Goal: Task Accomplishment & Management: Use online tool/utility

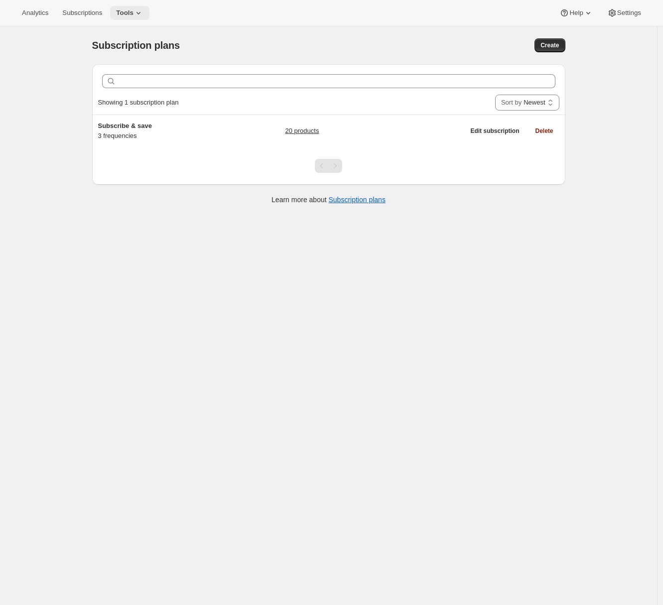
click at [133, 15] on span "Tools" at bounding box center [124, 13] width 17 height 8
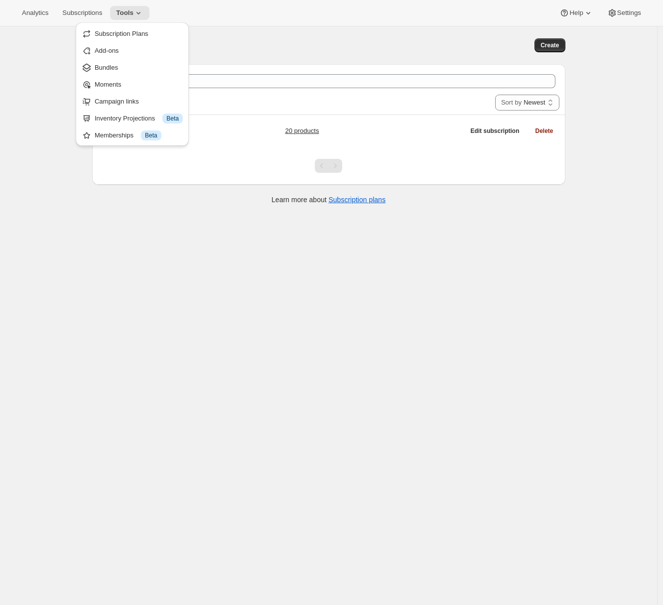
click at [55, 84] on div "Subscription plans. This page is ready Subscription plans Create Clear Showing …" at bounding box center [328, 328] width 657 height 605
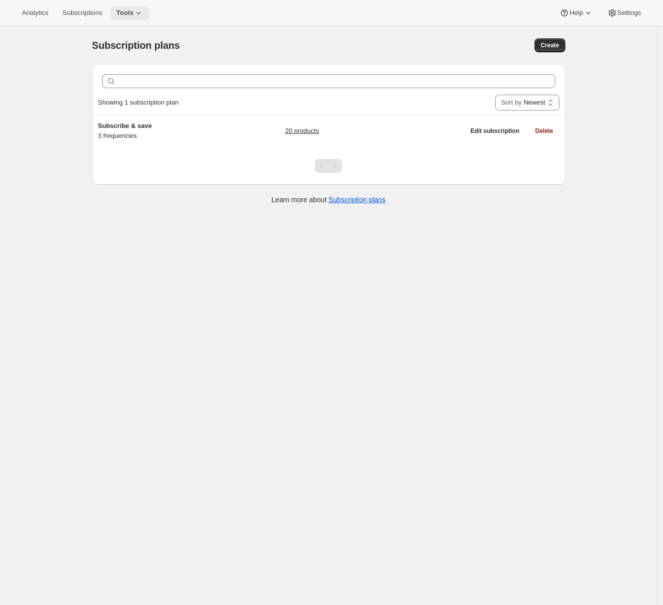
click at [138, 12] on icon at bounding box center [138, 13] width 10 height 10
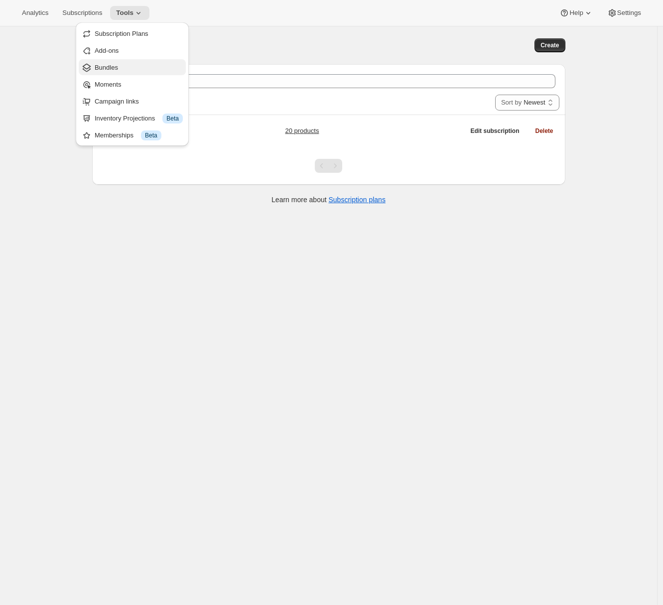
click at [123, 69] on span "Bundles" at bounding box center [139, 68] width 88 height 10
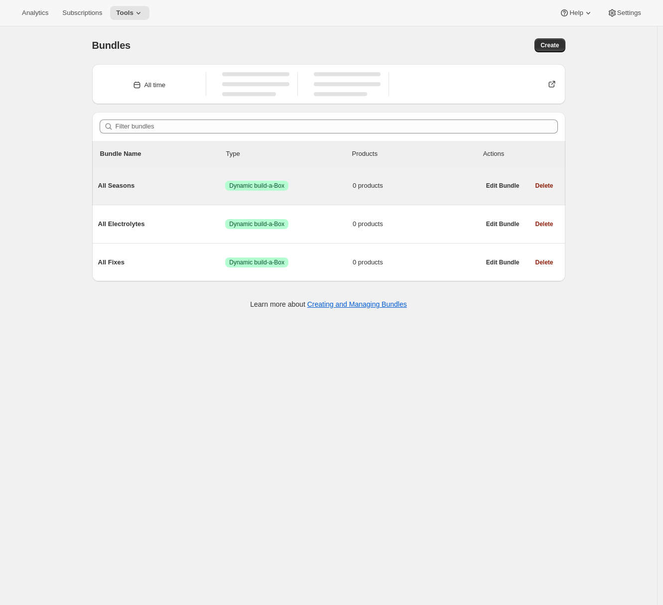
click at [179, 192] on div "All Seasons Success Dynamic build-a-Box 0 products" at bounding box center [289, 186] width 382 height 26
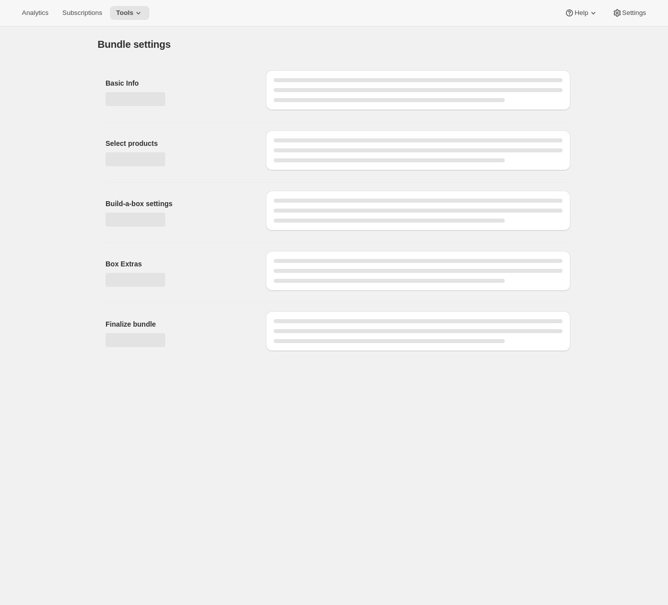
type input "All Seasons"
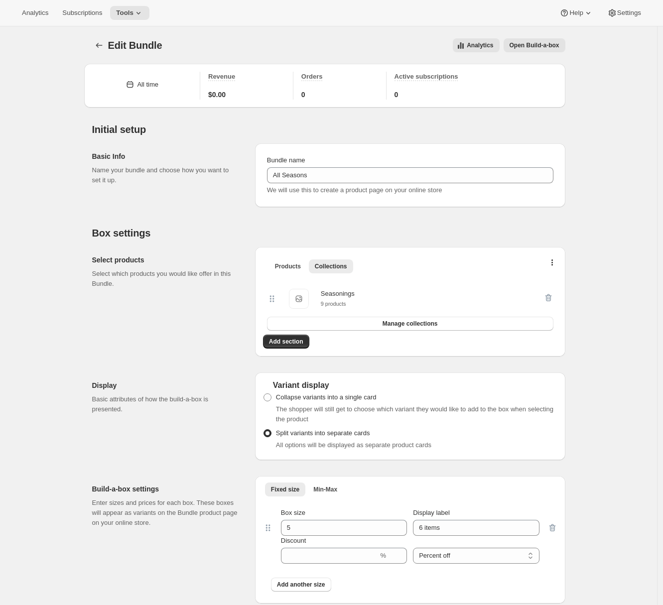
click at [528, 45] on span "Open Build-a-box" at bounding box center [534, 45] width 50 height 8
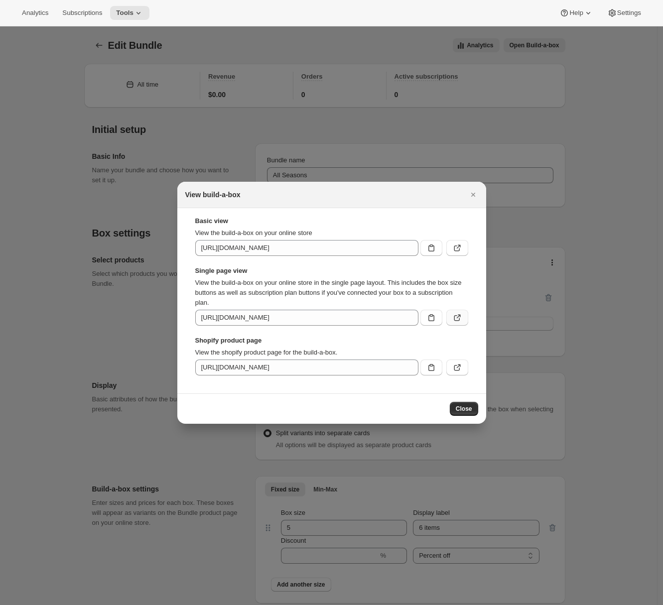
click at [461, 321] on icon ":r38:" at bounding box center [457, 318] width 10 height 10
click at [455, 365] on icon ":r38:" at bounding box center [457, 367] width 10 height 10
click at [474, 194] on icon "Close" at bounding box center [473, 195] width 10 height 10
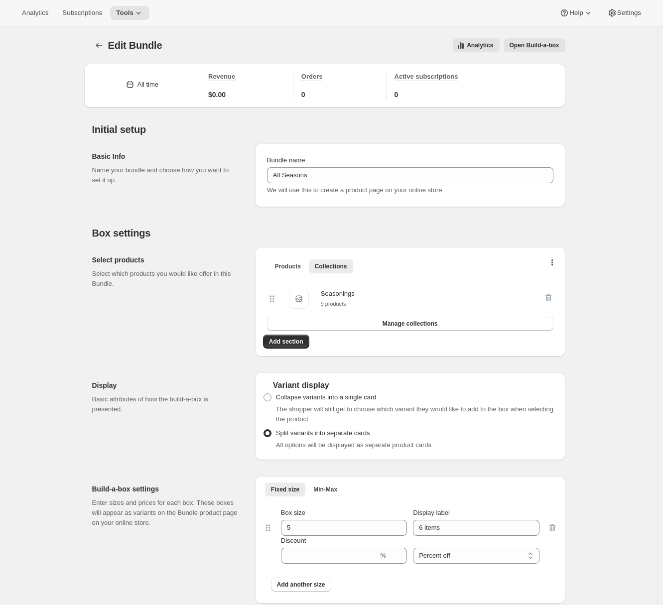
click at [474, 194] on div "We will use this to create a product page on your online store" at bounding box center [410, 190] width 286 height 10
click at [553, 48] on span "Open Build-a-box" at bounding box center [534, 45] width 50 height 8
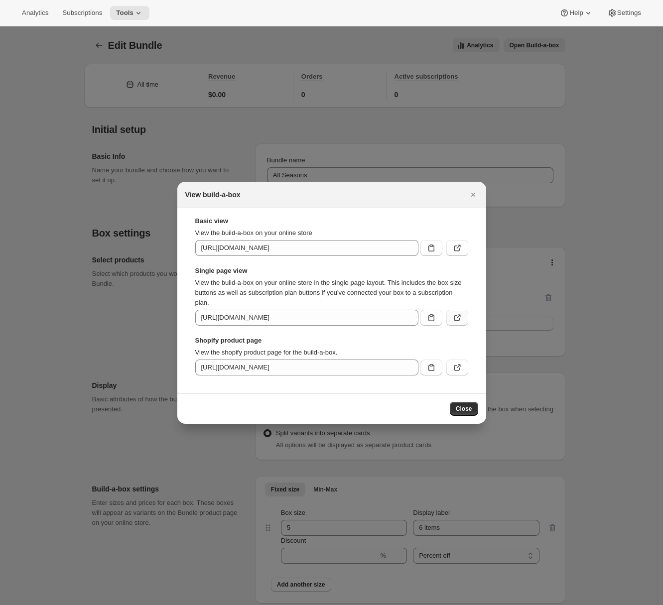
click at [460, 320] on icon ":r38:" at bounding box center [457, 318] width 10 height 10
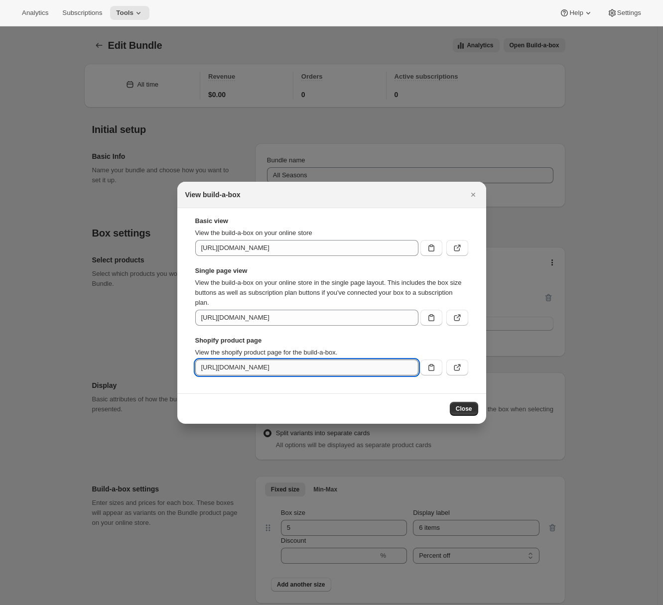
click at [377, 367] on input "https://cubberd-ag-dev.myshopify.com/products/all-seasons" at bounding box center [306, 367] width 223 height 16
click at [108, 73] on div at bounding box center [331, 302] width 663 height 605
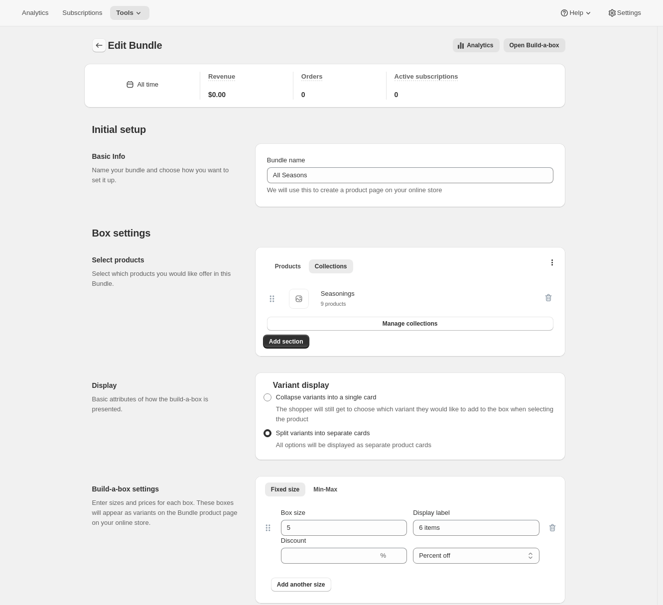
click at [100, 43] on icon "Bundles" at bounding box center [99, 45] width 10 height 10
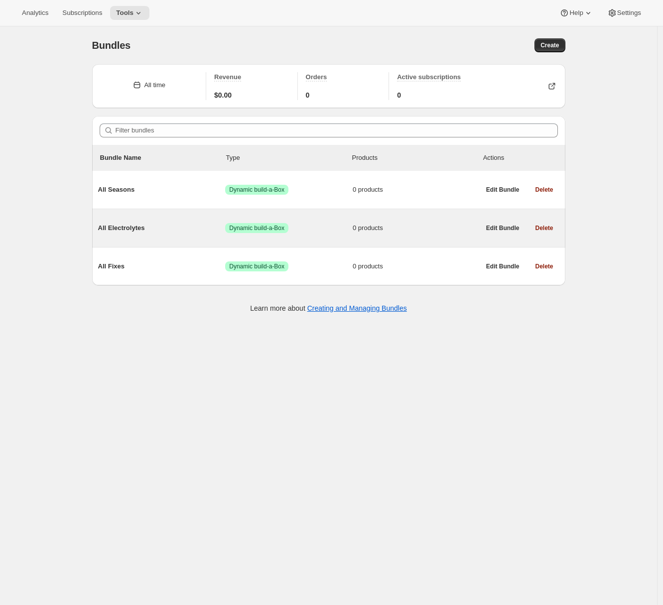
click at [168, 226] on span "All Electrolytes" at bounding box center [161, 228] width 127 height 10
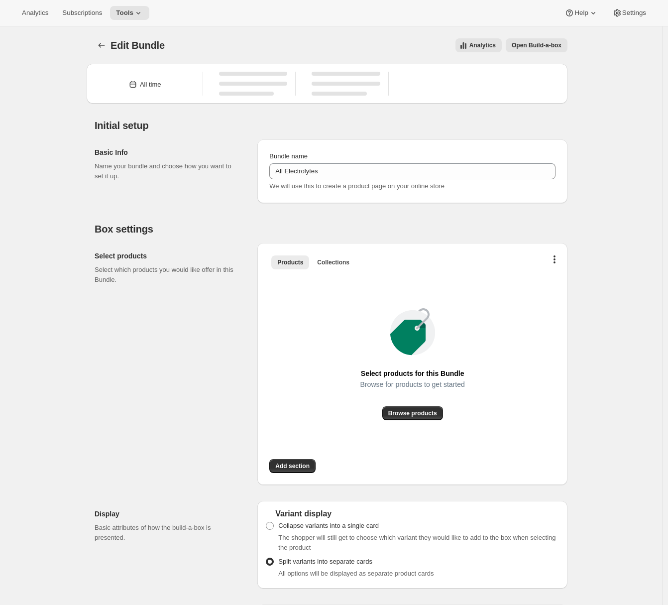
type input "All Electrolytes"
radio input "true"
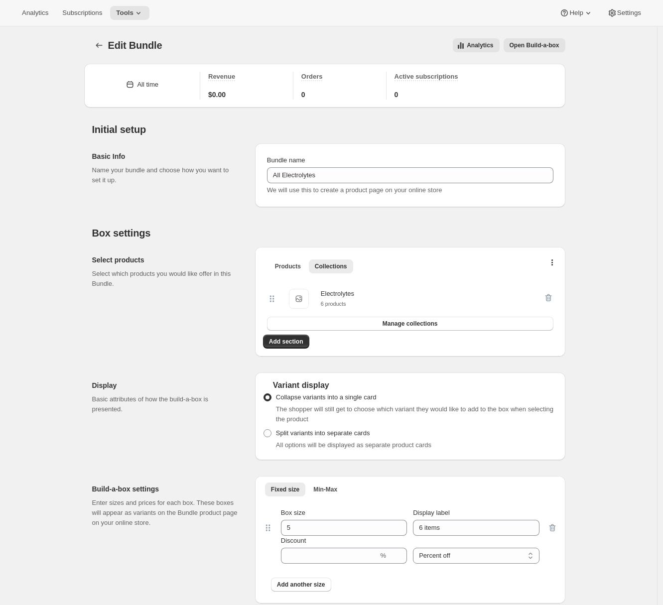
click at [542, 47] on span "Open Build-a-box" at bounding box center [534, 45] width 50 height 8
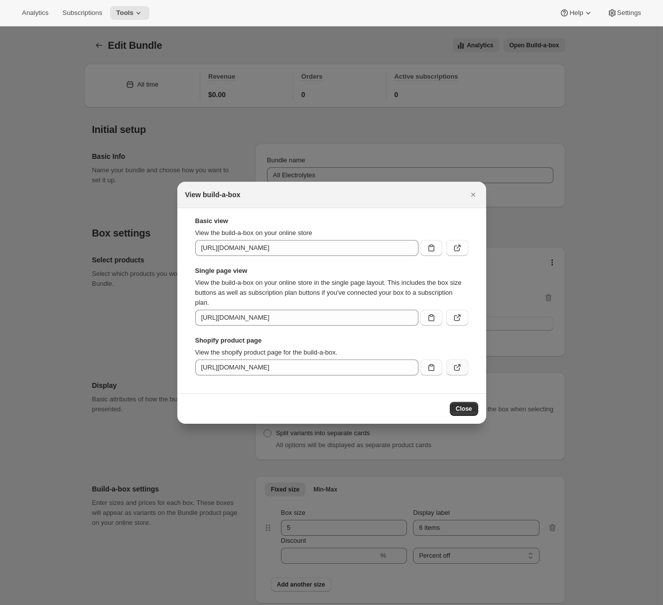
click at [461, 365] on icon ":r69:" at bounding box center [457, 367] width 10 height 10
click at [476, 199] on icon "Close" at bounding box center [473, 195] width 10 height 10
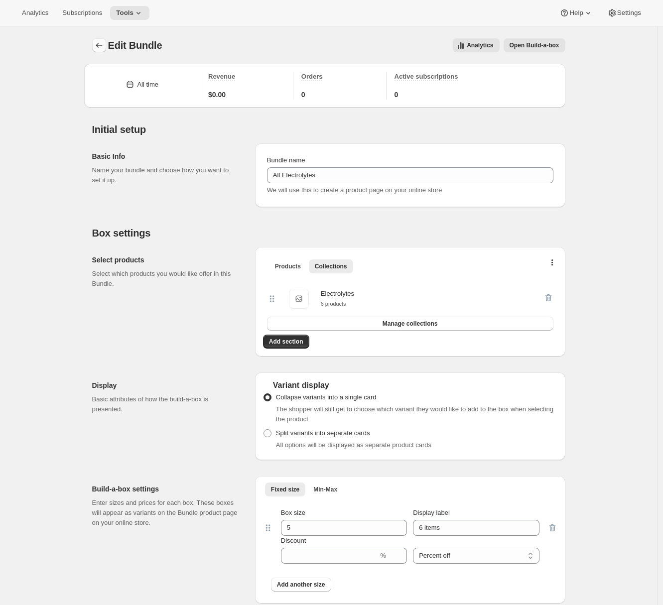
click at [97, 43] on icon "Bundles" at bounding box center [99, 45] width 10 height 10
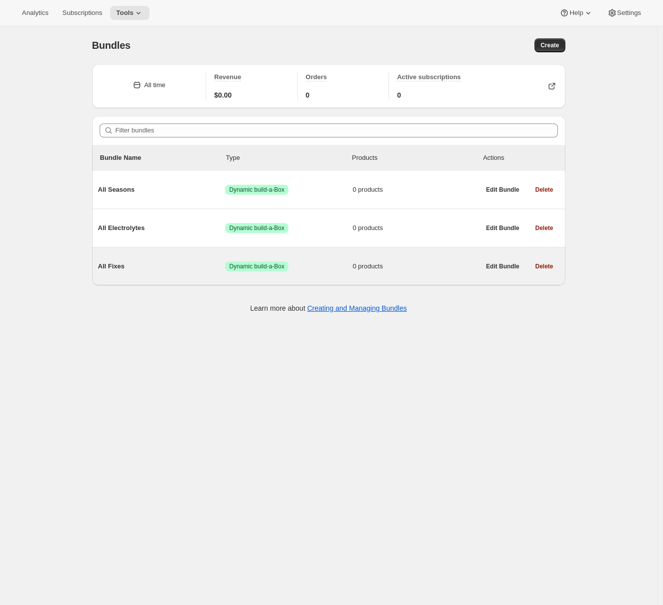
click at [187, 275] on div "All Fixes Success Dynamic build-a-Box 0 products" at bounding box center [289, 266] width 382 height 26
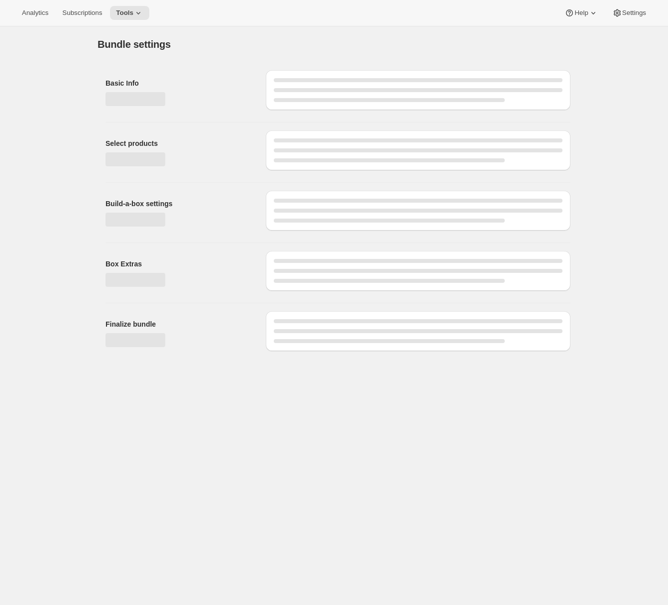
type input "All Fixes"
radio input "true"
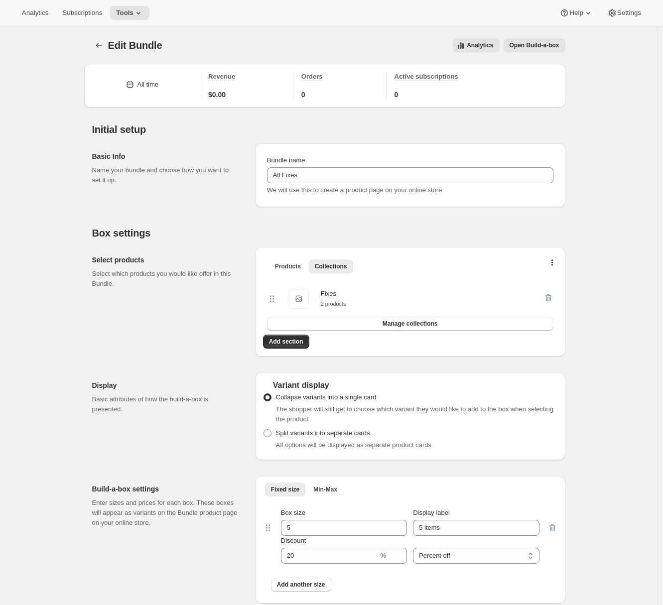
click at [535, 47] on span "Open Build-a-box" at bounding box center [534, 45] width 50 height 8
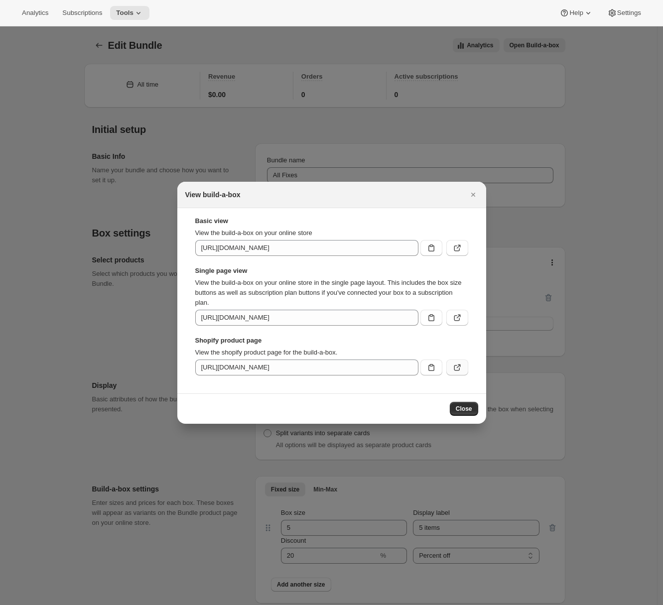
click at [459, 371] on icon ":r9i:" at bounding box center [457, 367] width 10 height 10
click at [472, 194] on icon "Close" at bounding box center [472, 195] width 4 height 4
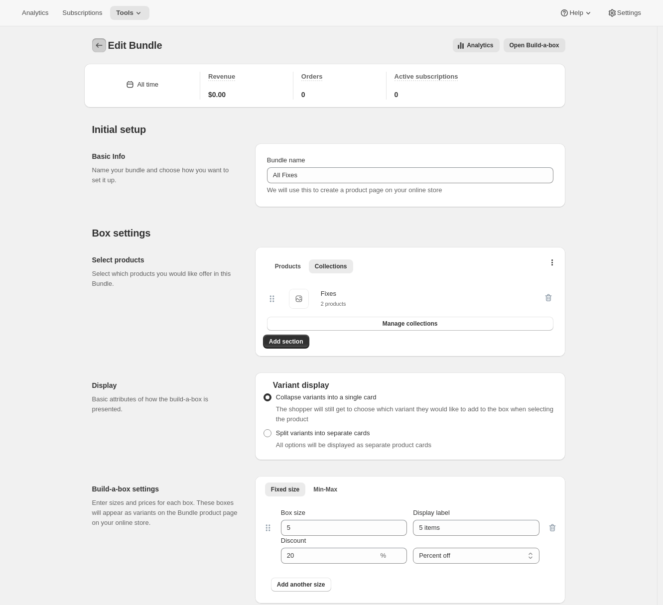
click at [98, 42] on icon "Bundles" at bounding box center [99, 45] width 10 height 10
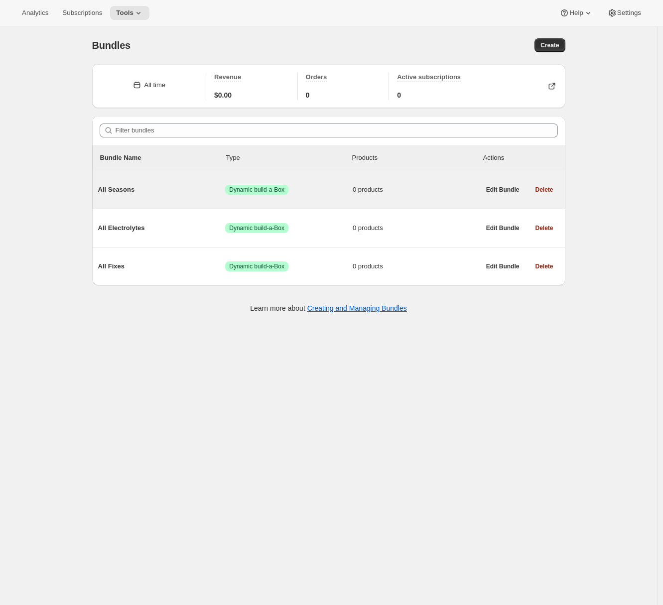
click at [170, 195] on div "All Seasons Success Dynamic build-a-Box 0 products" at bounding box center [289, 190] width 382 height 26
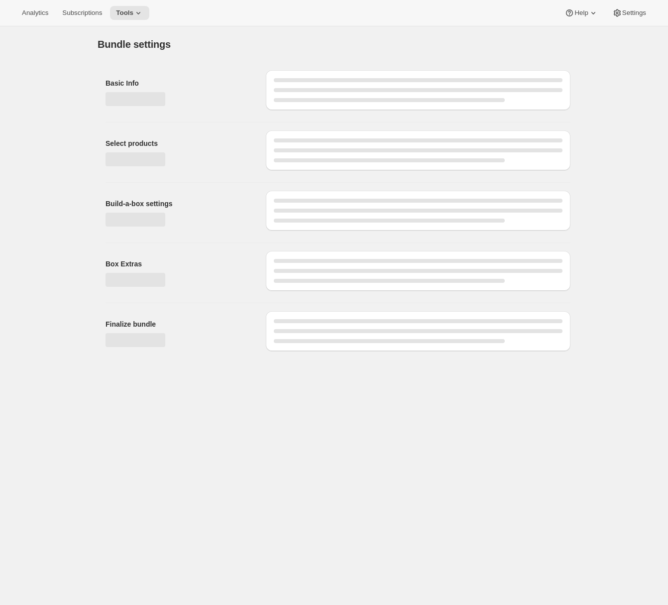
type input "All Seasons"
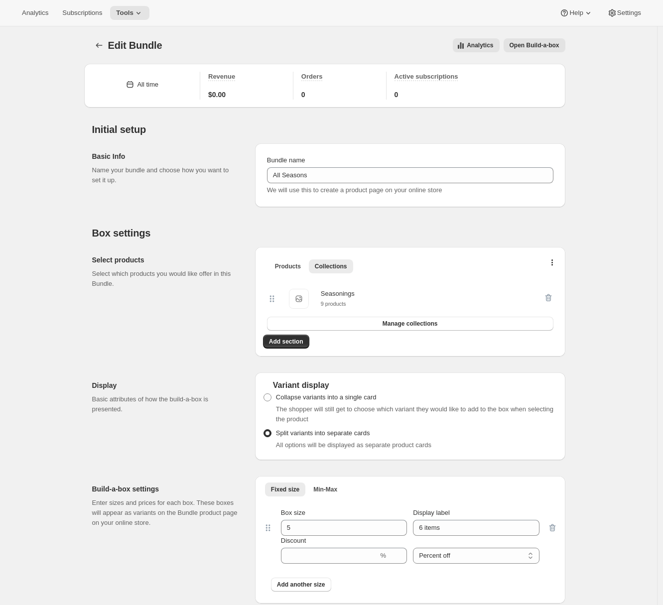
click at [541, 45] on span "Open Build-a-box" at bounding box center [534, 45] width 50 height 8
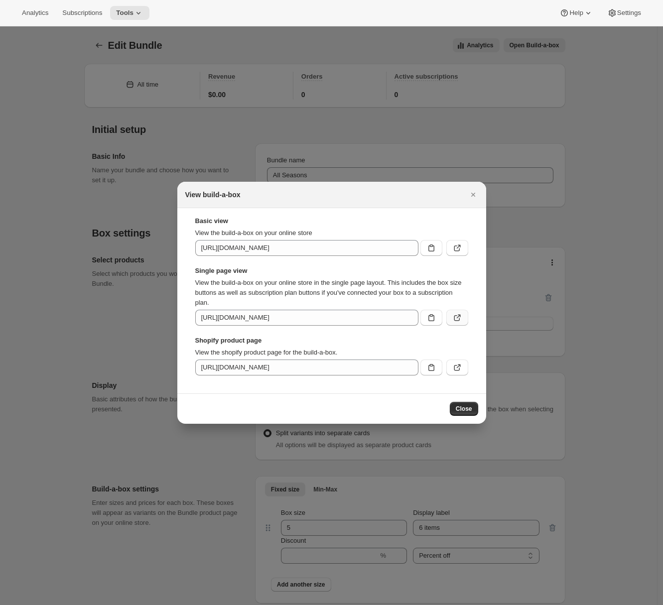
click at [463, 316] on button ":rcf:" at bounding box center [457, 318] width 22 height 16
drag, startPoint x: 474, startPoint y: 195, endPoint x: 199, endPoint y: 101, distance: 290.9
click at [473, 194] on icon "Close" at bounding box center [473, 195] width 10 height 10
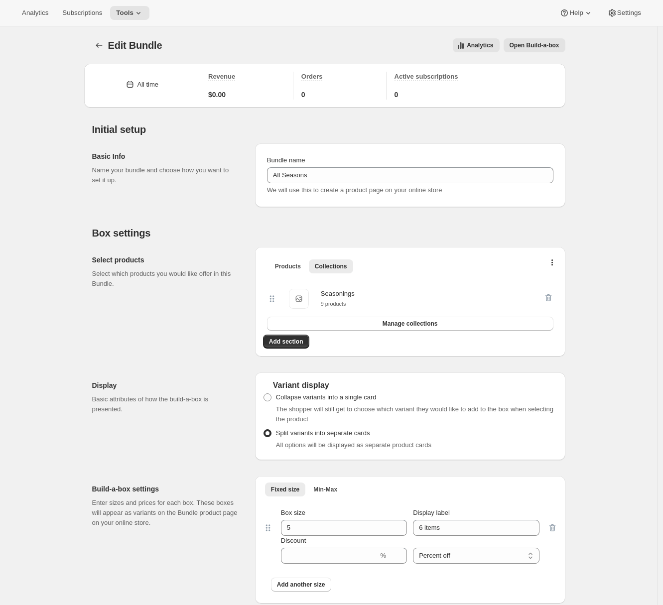
click at [113, 46] on span "Edit Bundle" at bounding box center [135, 45] width 54 height 11
click at [102, 48] on icon "Bundles" at bounding box center [99, 45] width 10 height 10
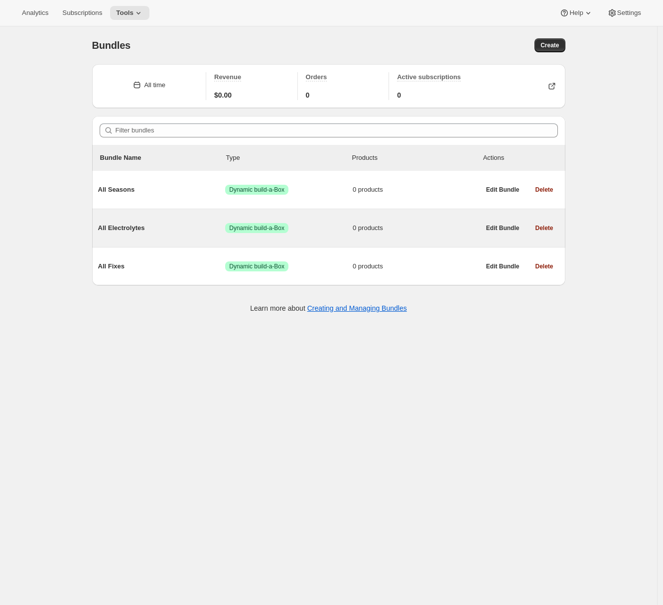
click at [151, 223] on div "All Electrolytes Success Dynamic build-a-Box 0 products" at bounding box center [289, 228] width 382 height 26
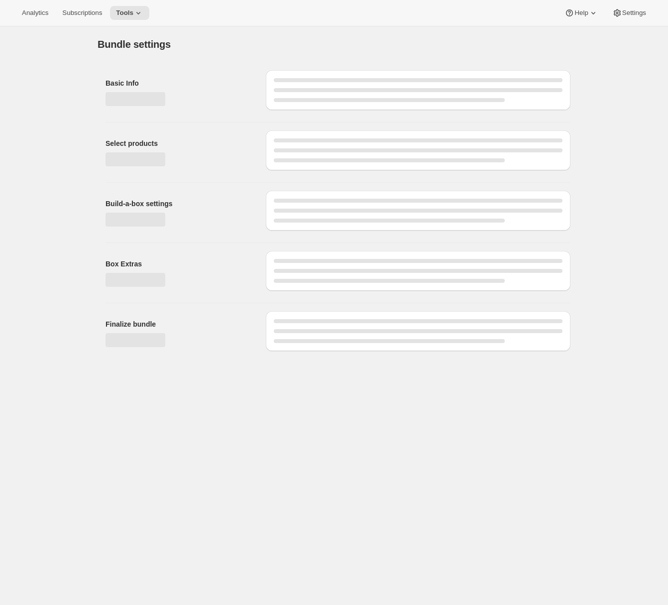
type input "All Electrolytes"
radio input "true"
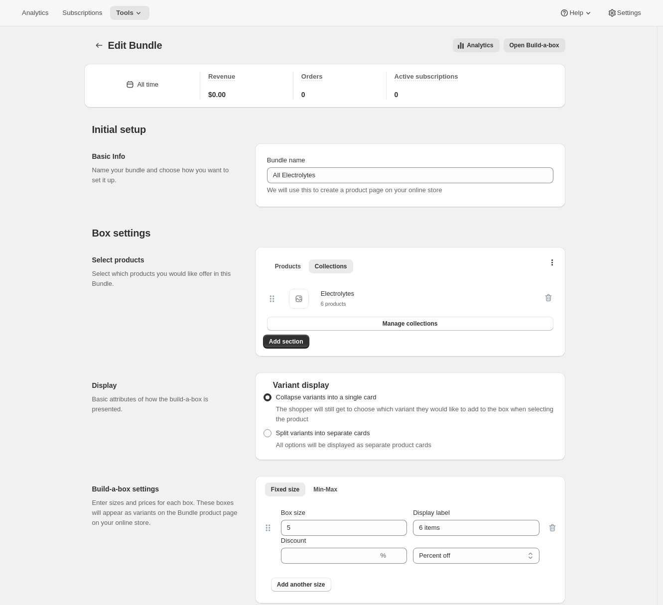
click at [559, 47] on span "Open Build-a-box" at bounding box center [534, 45] width 50 height 8
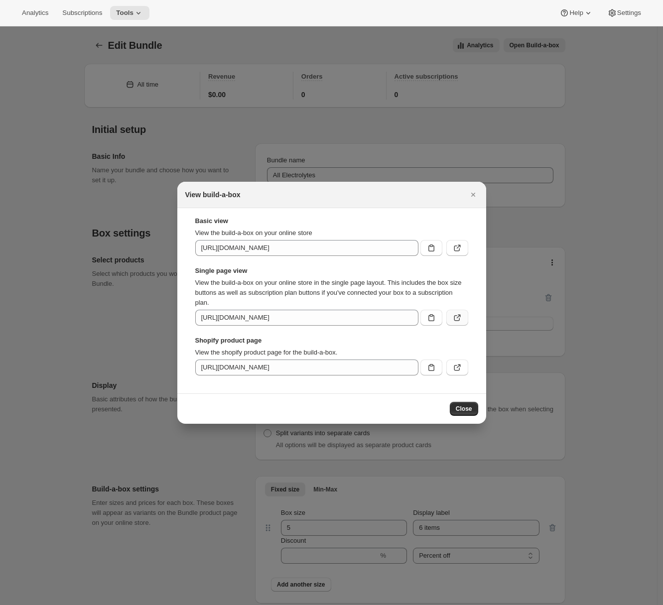
click at [457, 317] on icon ":rfc:" at bounding box center [458, 316] width 4 height 4
click at [471, 197] on icon "Close" at bounding box center [473, 195] width 10 height 10
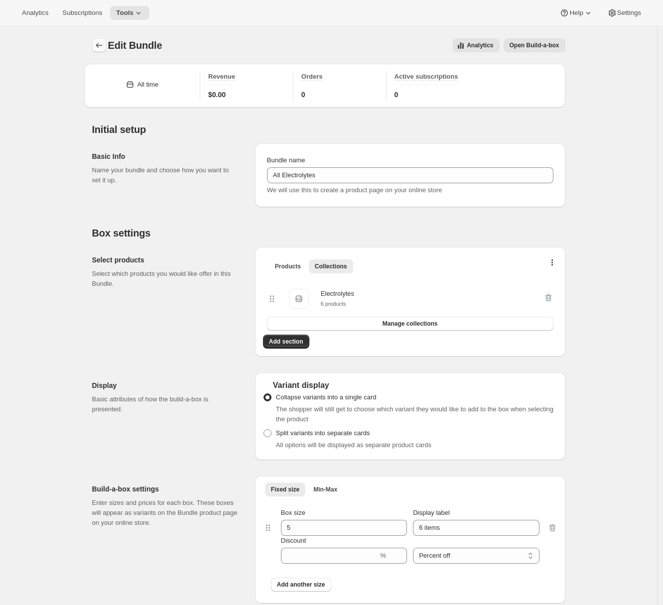
click at [100, 46] on icon "Bundles" at bounding box center [99, 45] width 6 height 5
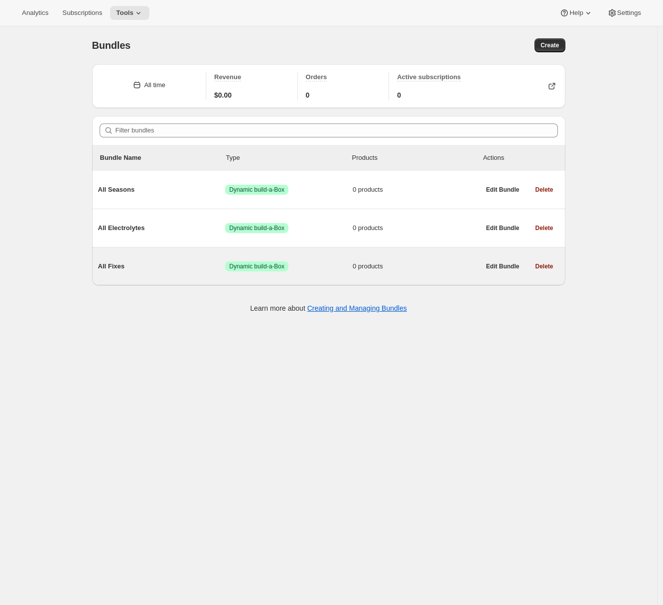
click at [148, 270] on span "All Fixes" at bounding box center [161, 266] width 127 height 10
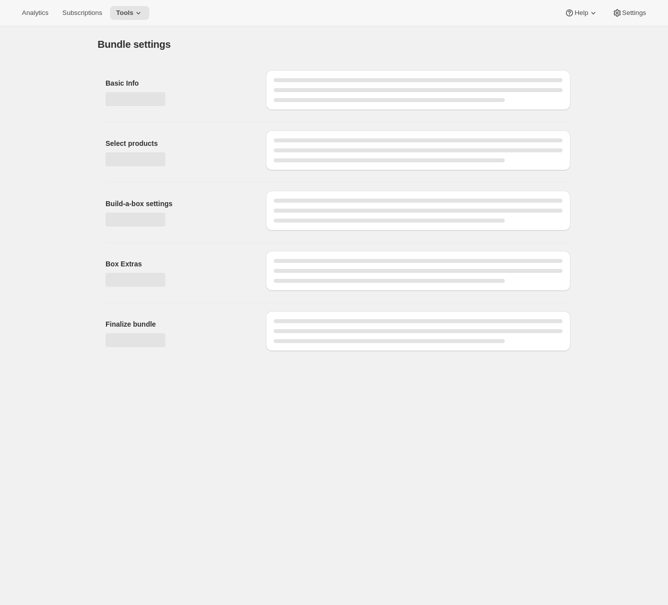
type input "All Fixes"
radio input "true"
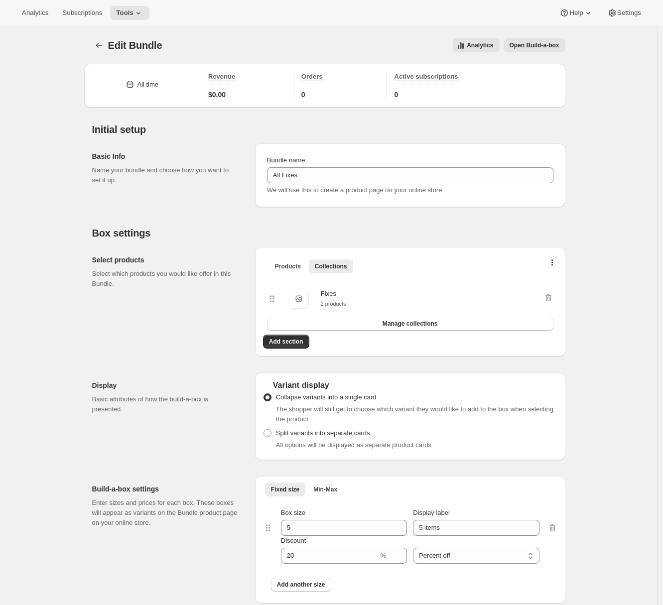
click at [554, 42] on span "Open Build-a-box" at bounding box center [534, 45] width 50 height 8
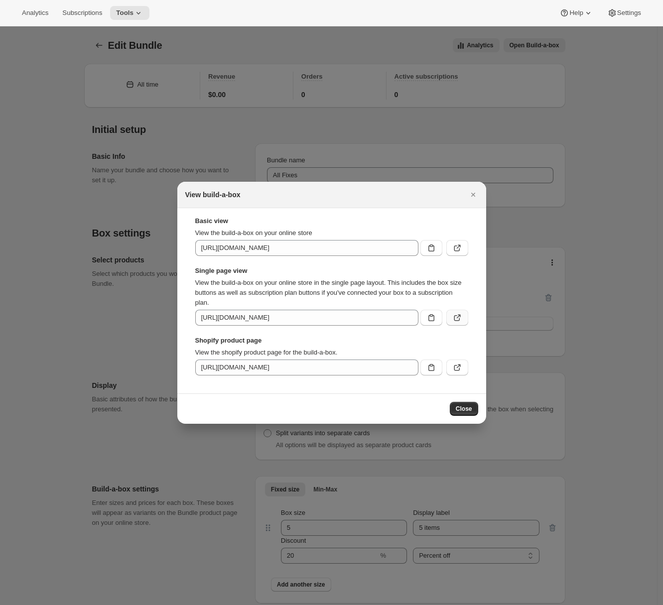
click at [462, 320] on button ":ri9:" at bounding box center [457, 318] width 22 height 16
